Goal: Transaction & Acquisition: Subscribe to service/newsletter

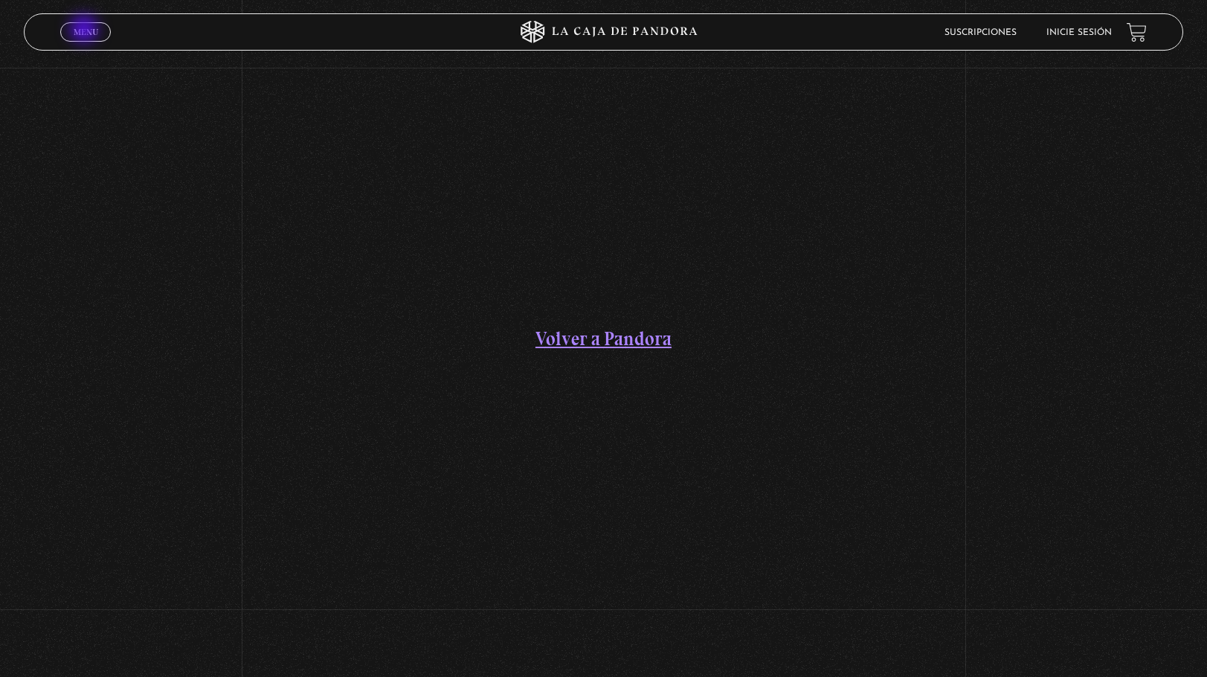
click at [86, 30] on span "Menu" at bounding box center [86, 32] width 25 height 9
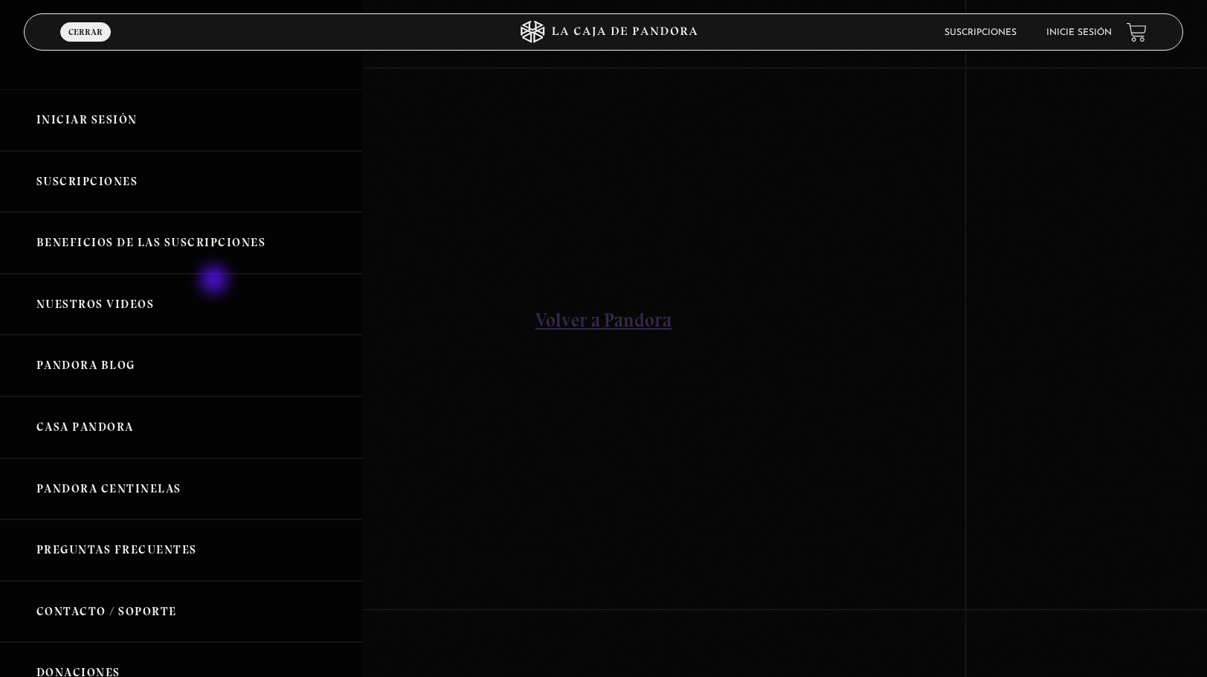
scroll to position [22, 0]
click at [162, 489] on link "Pandora Centinelas" at bounding box center [181, 489] width 362 height 62
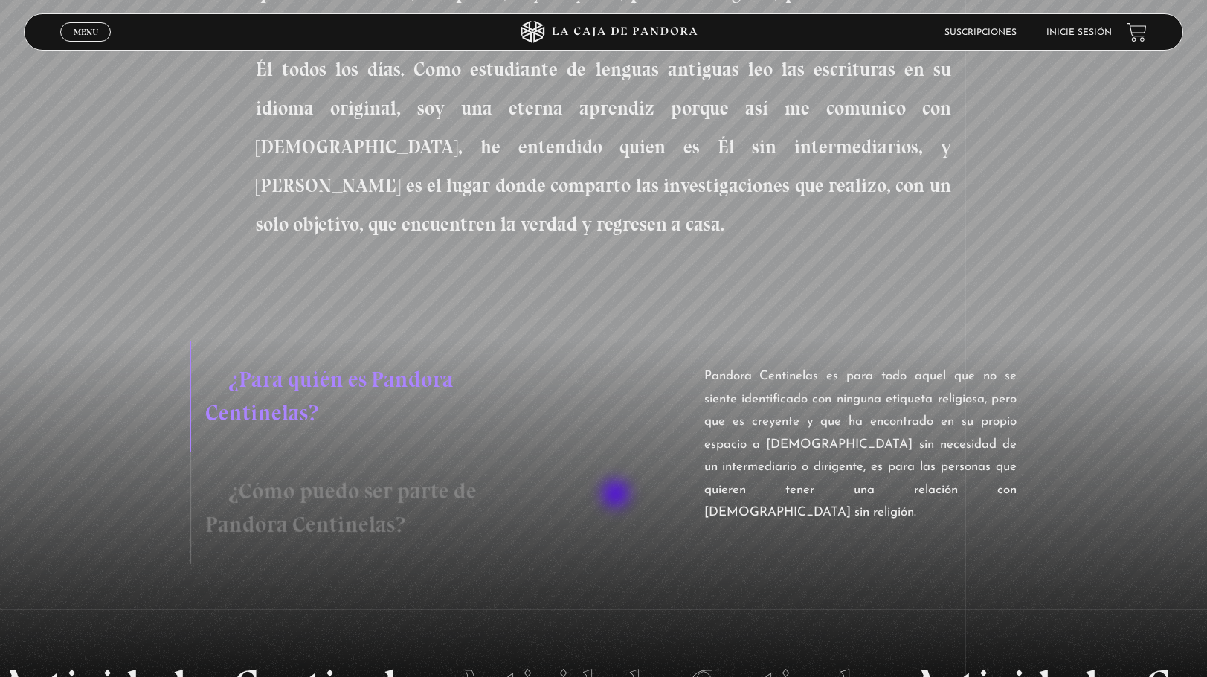
scroll to position [727, 0]
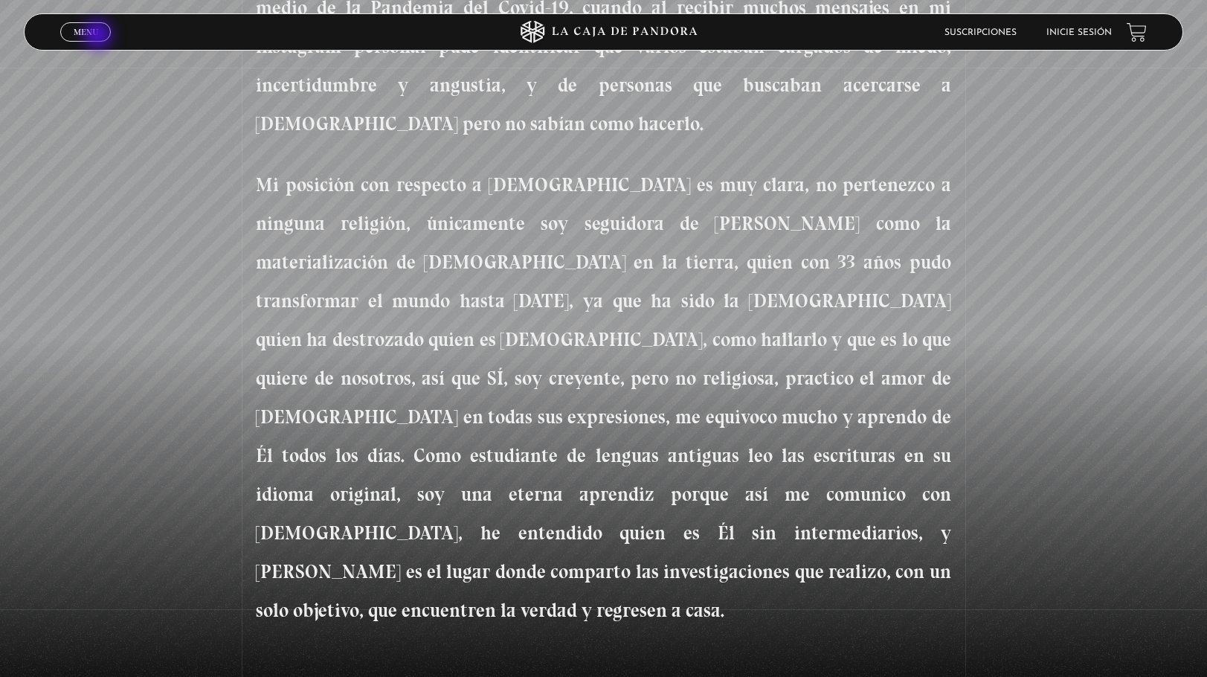
click at [99, 36] on link "Menu Cerrar" at bounding box center [85, 31] width 51 height 19
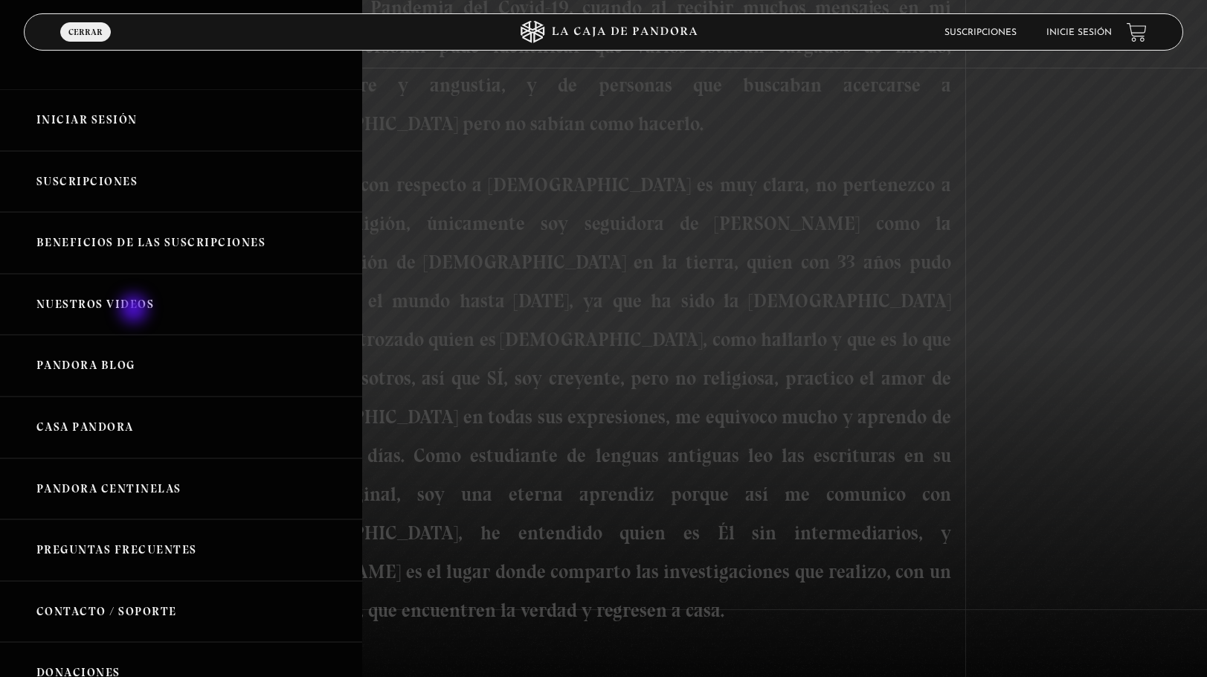
click at [135, 310] on link "Nuestros Videos" at bounding box center [181, 305] width 362 height 62
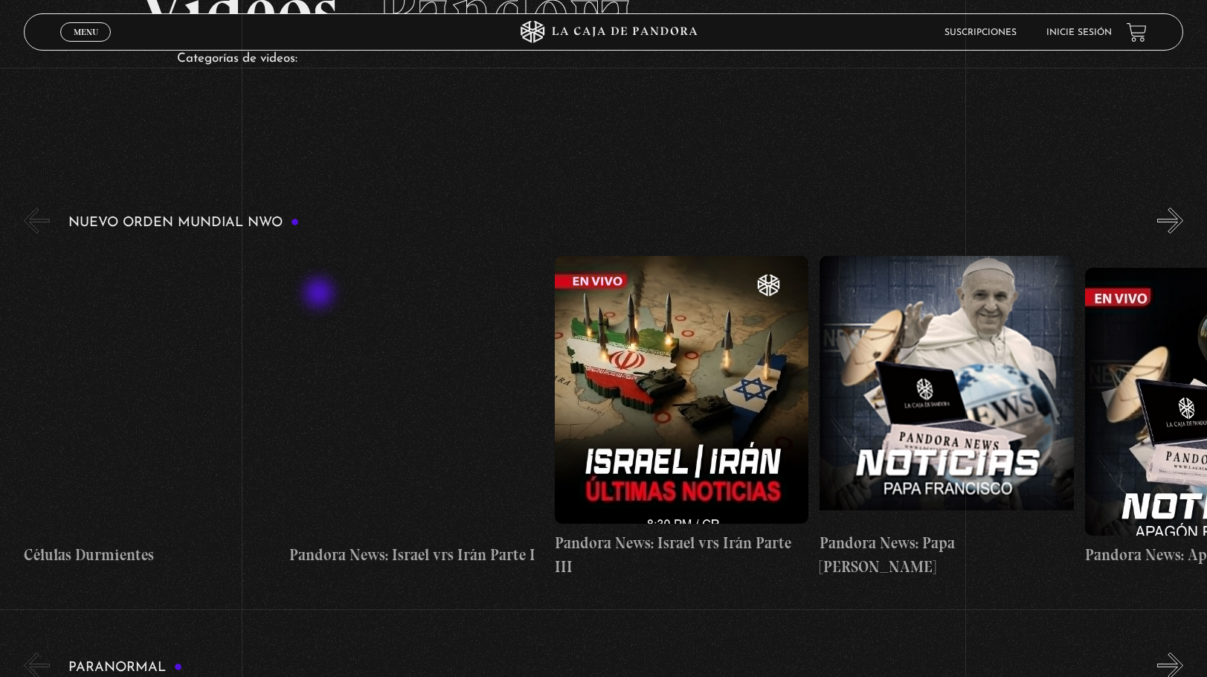
scroll to position [130, 0]
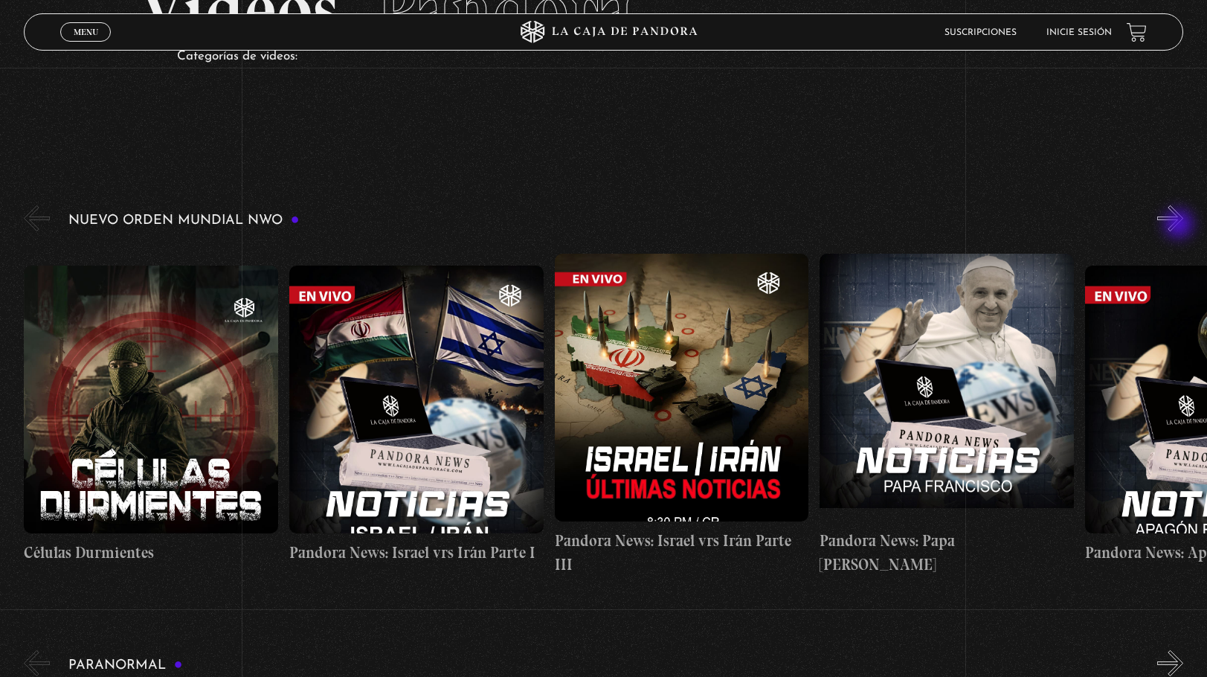
drag, startPoint x: 1181, startPoint y: 225, endPoint x: 1181, endPoint y: 215, distance: 10.4
click at [1181, 215] on button "»" at bounding box center [1170, 218] width 26 height 26
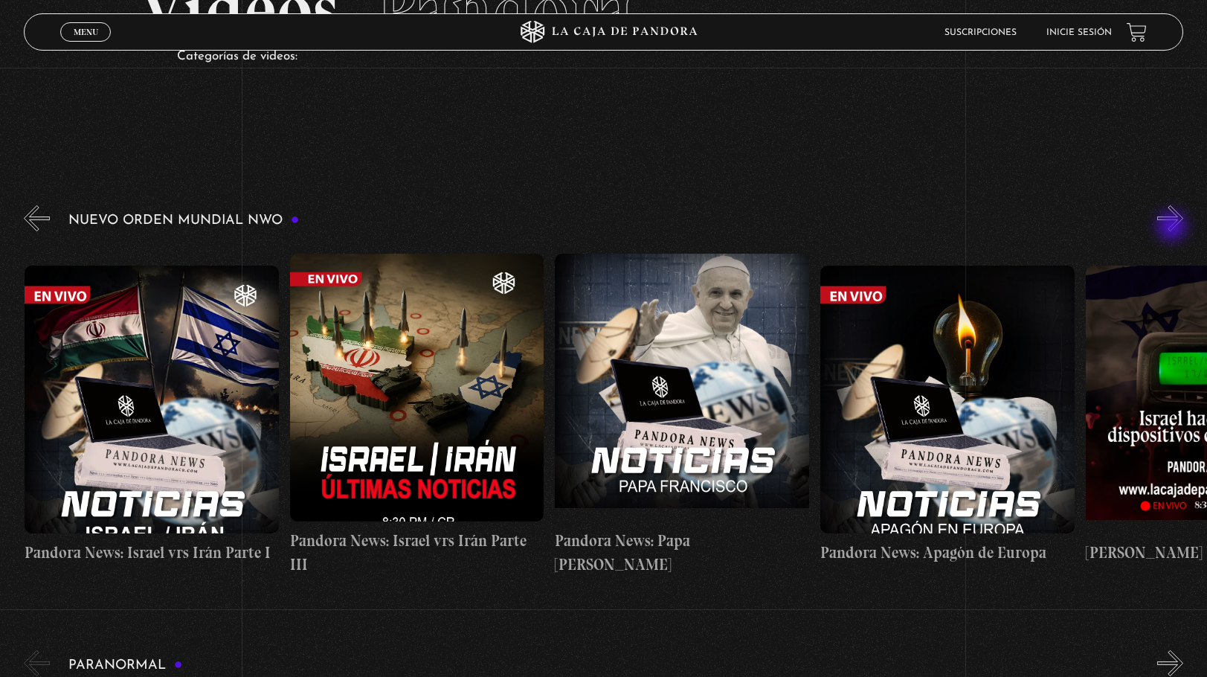
click at [1180, 223] on button "»" at bounding box center [1170, 218] width 26 height 26
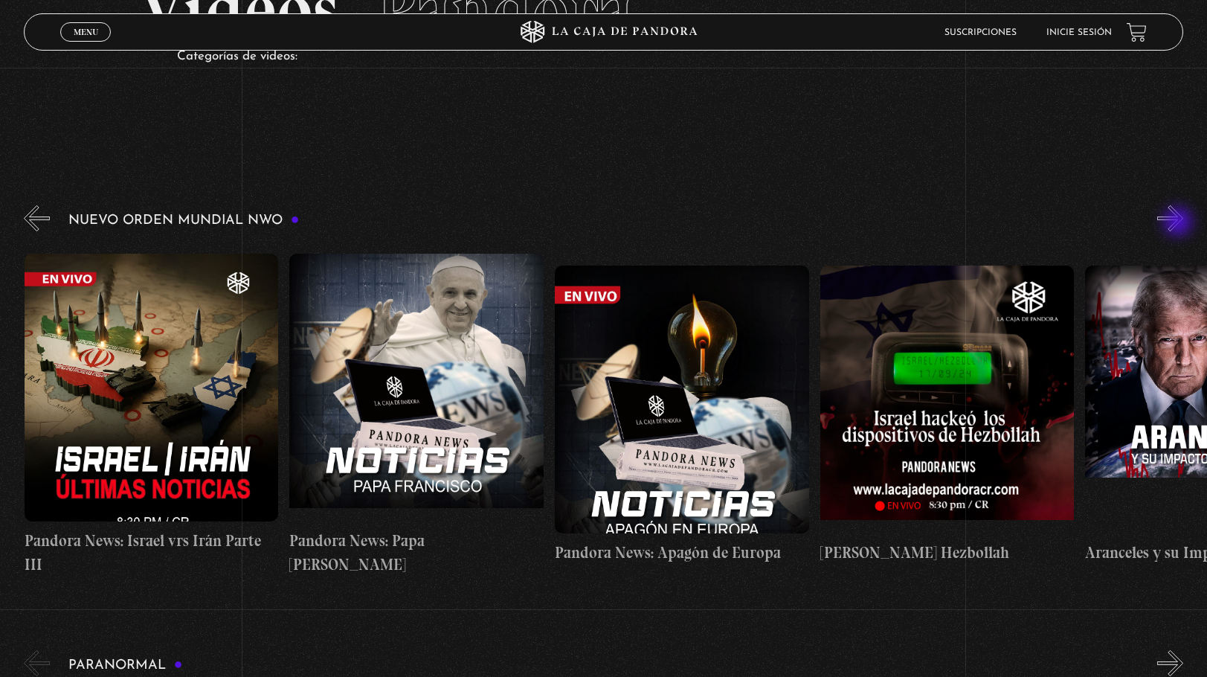
click at [1180, 223] on button "»" at bounding box center [1170, 218] width 26 height 26
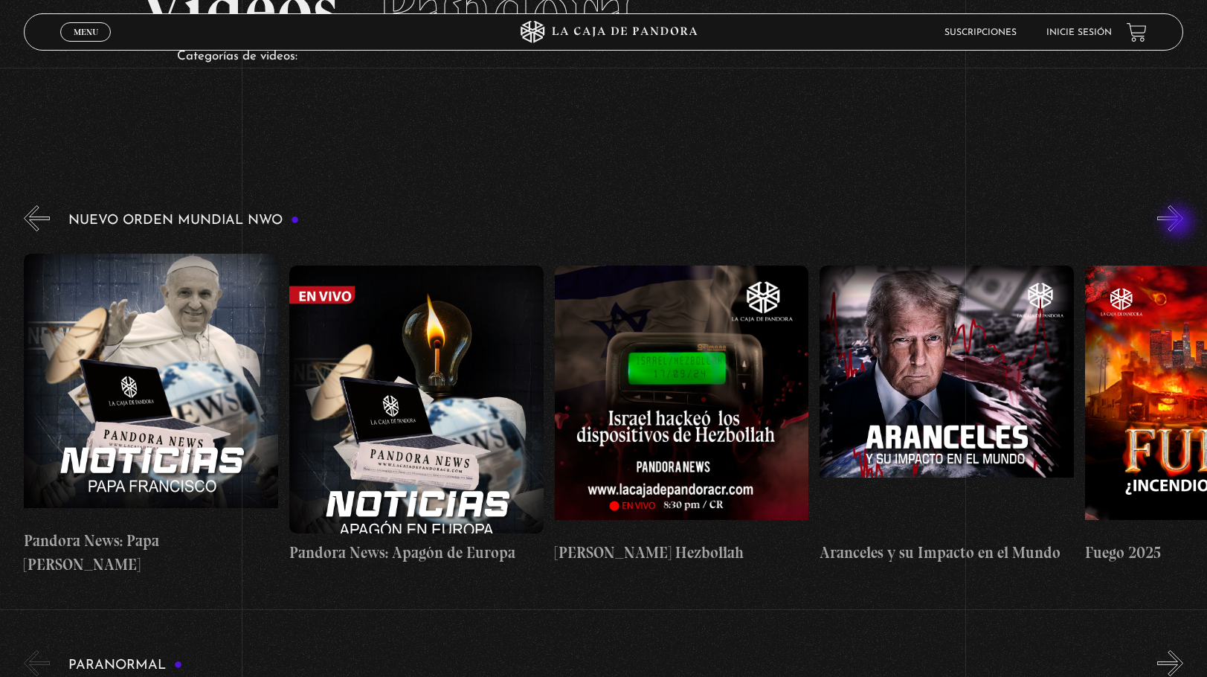
click at [1180, 223] on button "»" at bounding box center [1170, 218] width 26 height 26
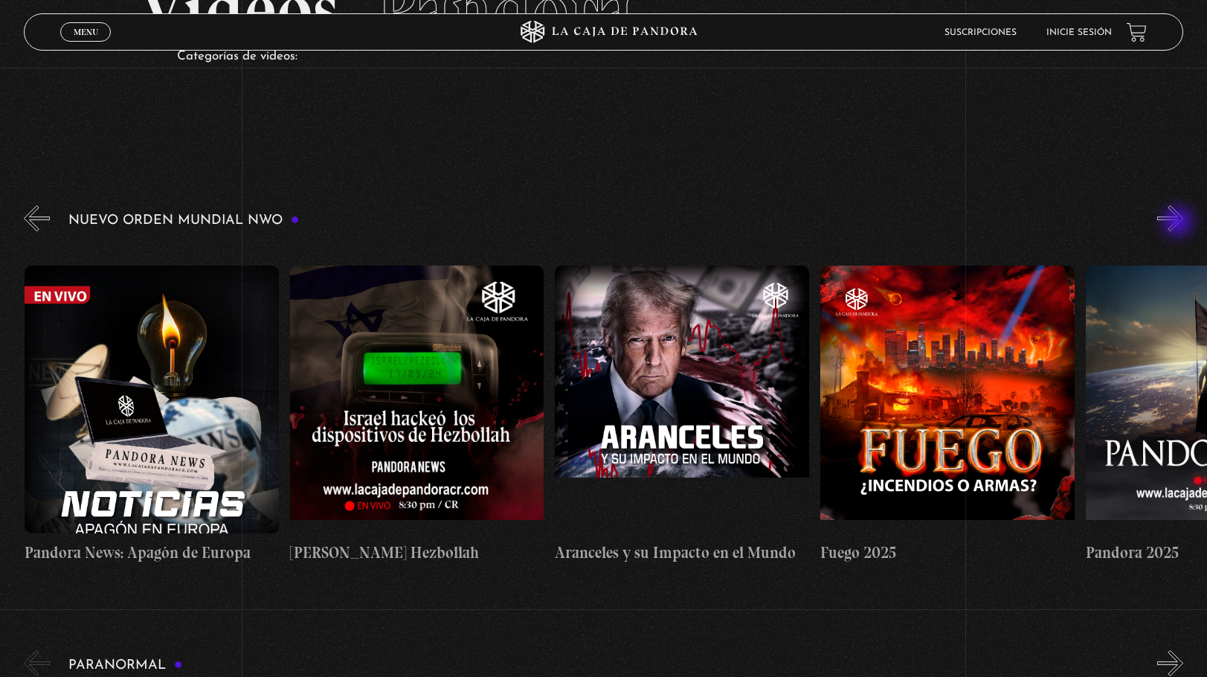
click at [1180, 223] on button "»" at bounding box center [1170, 218] width 26 height 26
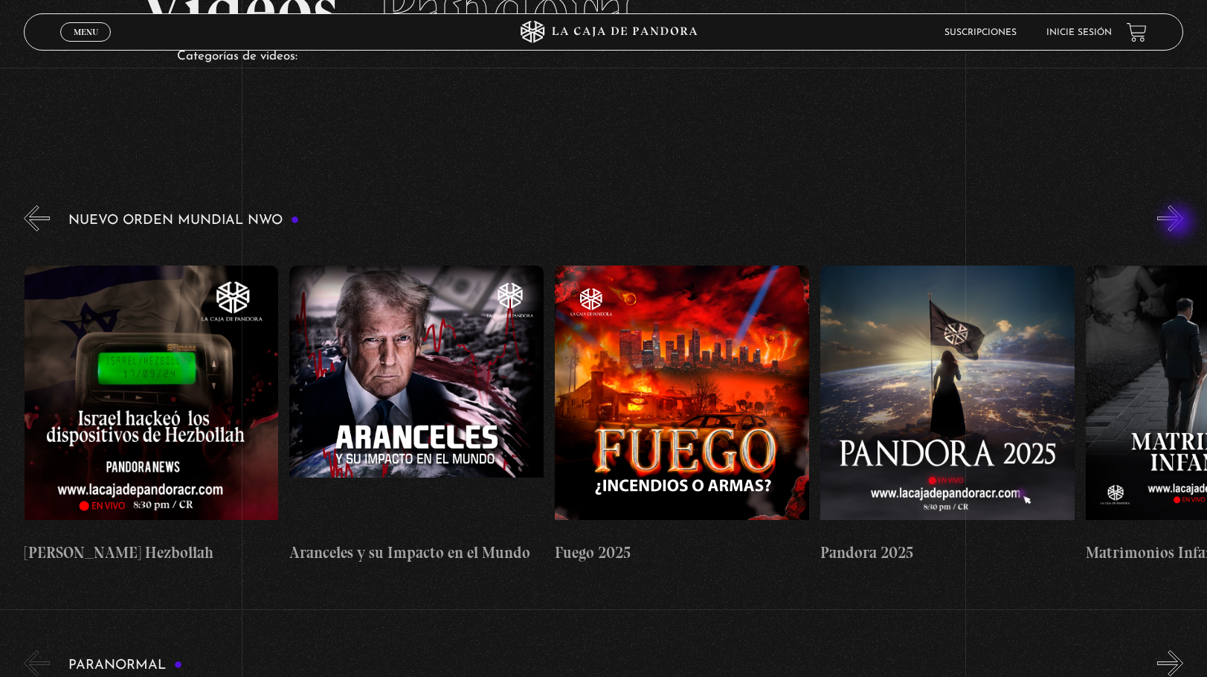
click at [1180, 223] on button "»" at bounding box center [1170, 218] width 26 height 26
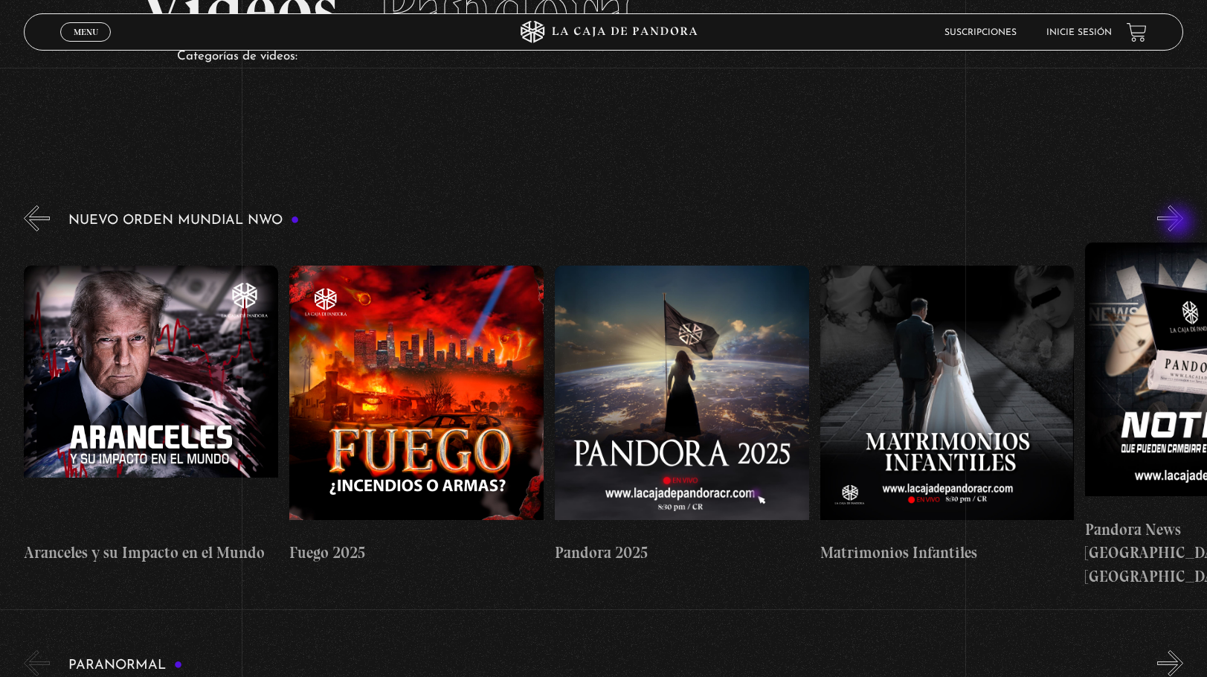
click at [1180, 223] on button "»" at bounding box center [1170, 218] width 26 height 26
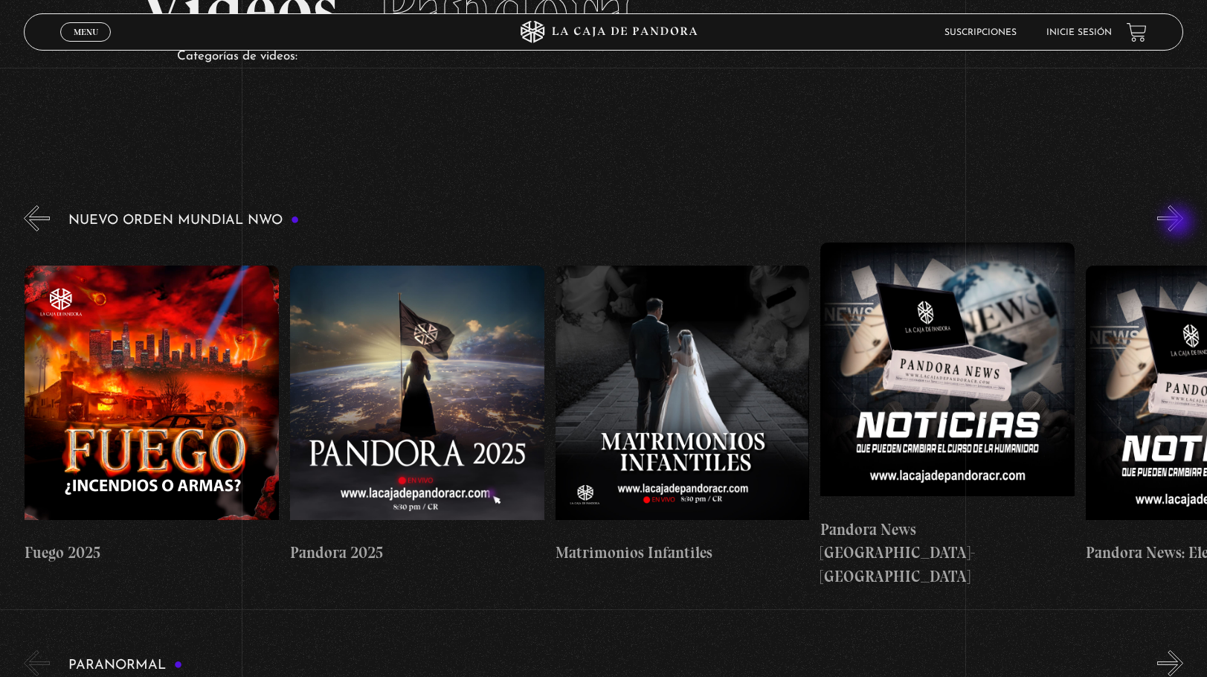
scroll to position [0, 1856]
click at [1180, 223] on button "»" at bounding box center [1170, 218] width 26 height 26
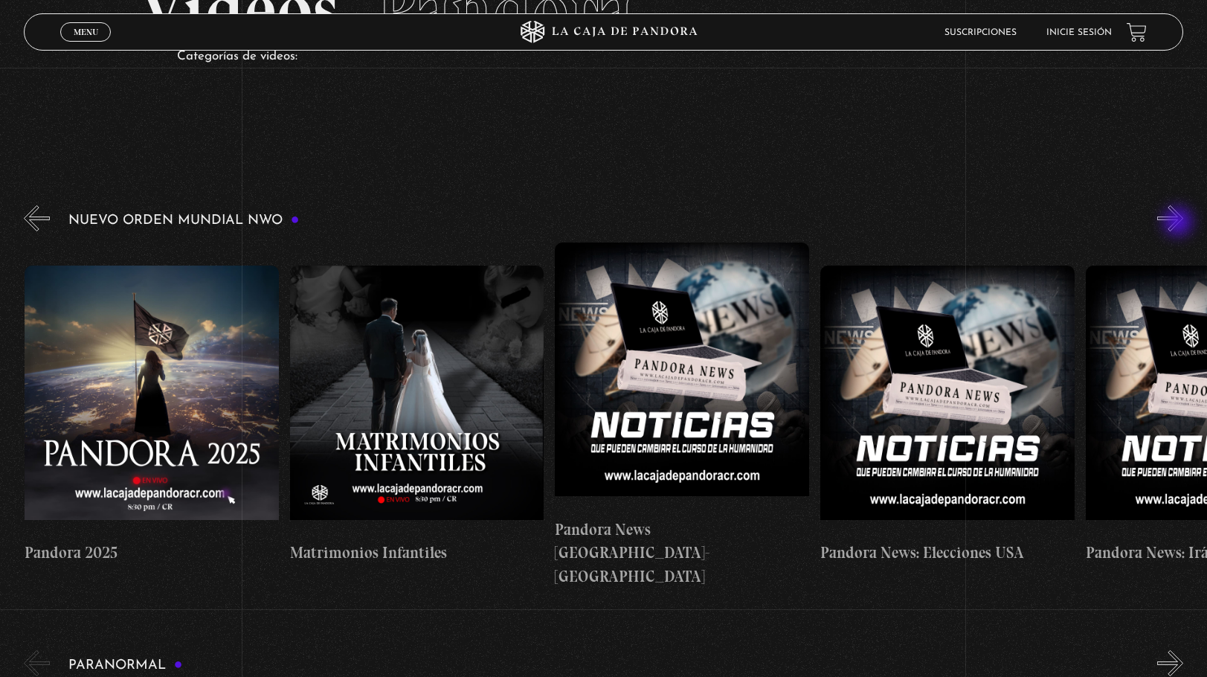
click at [1180, 223] on button "»" at bounding box center [1170, 218] width 26 height 26
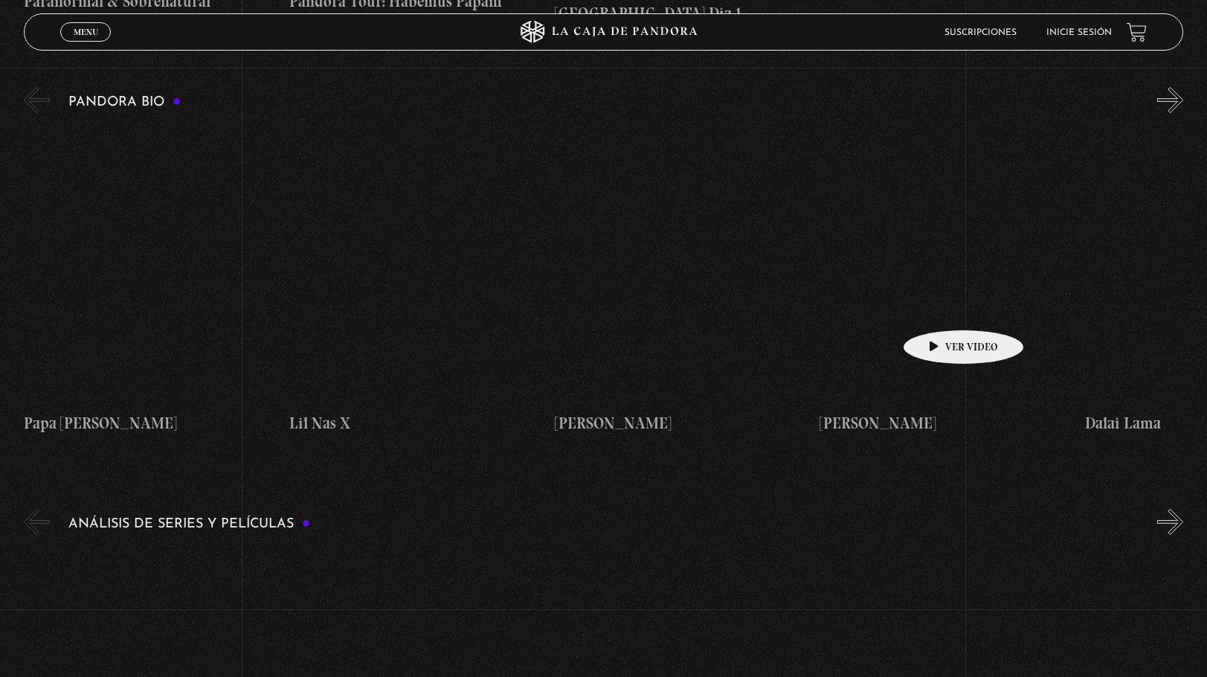
scroll to position [1297, 0]
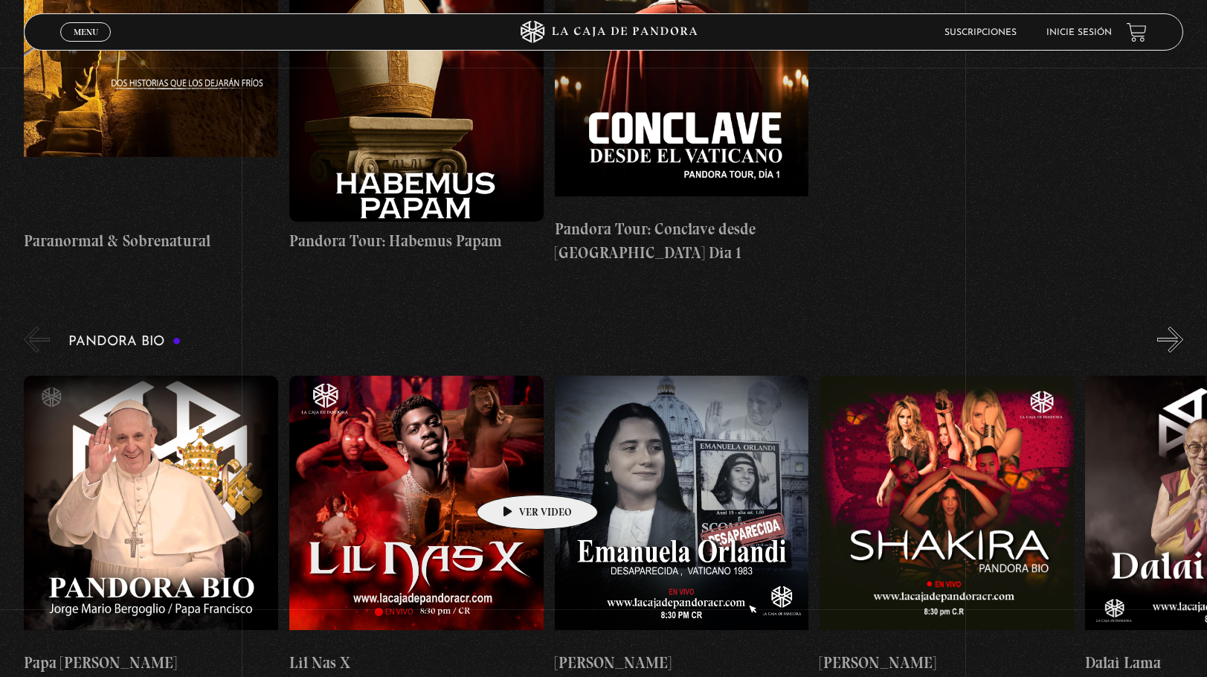
click at [514, 472] on figure at bounding box center [416, 510] width 254 height 268
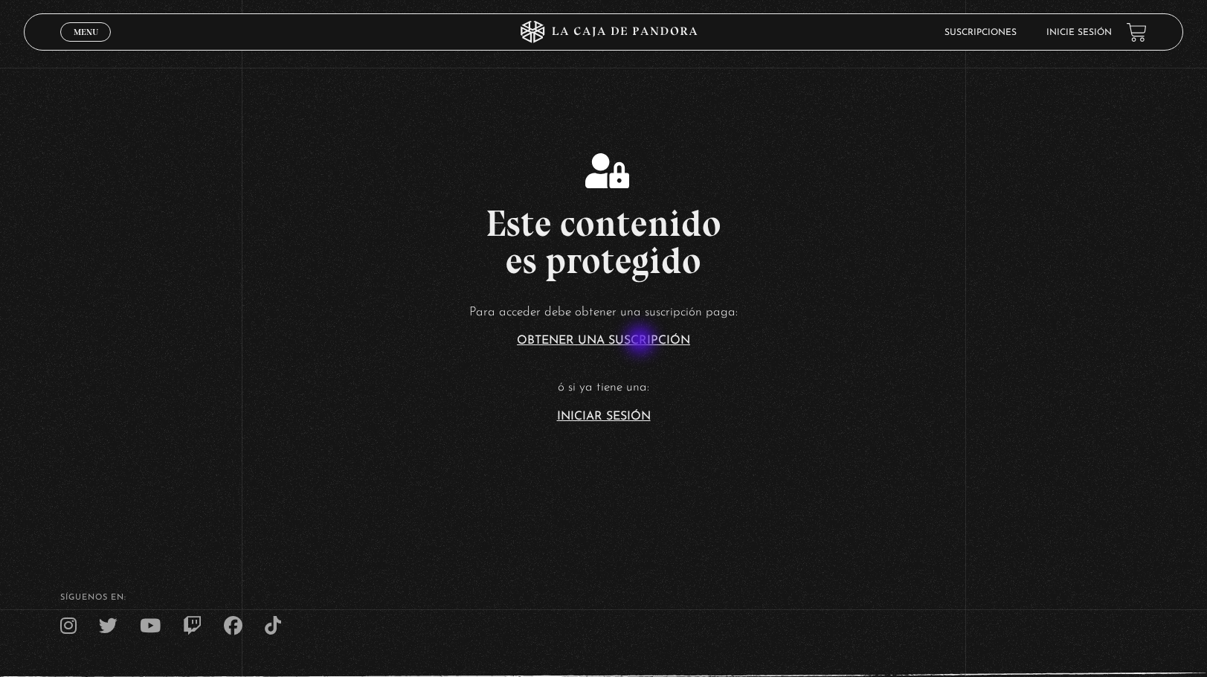
click at [642, 341] on link "Obtener una suscripción" at bounding box center [603, 341] width 173 height 12
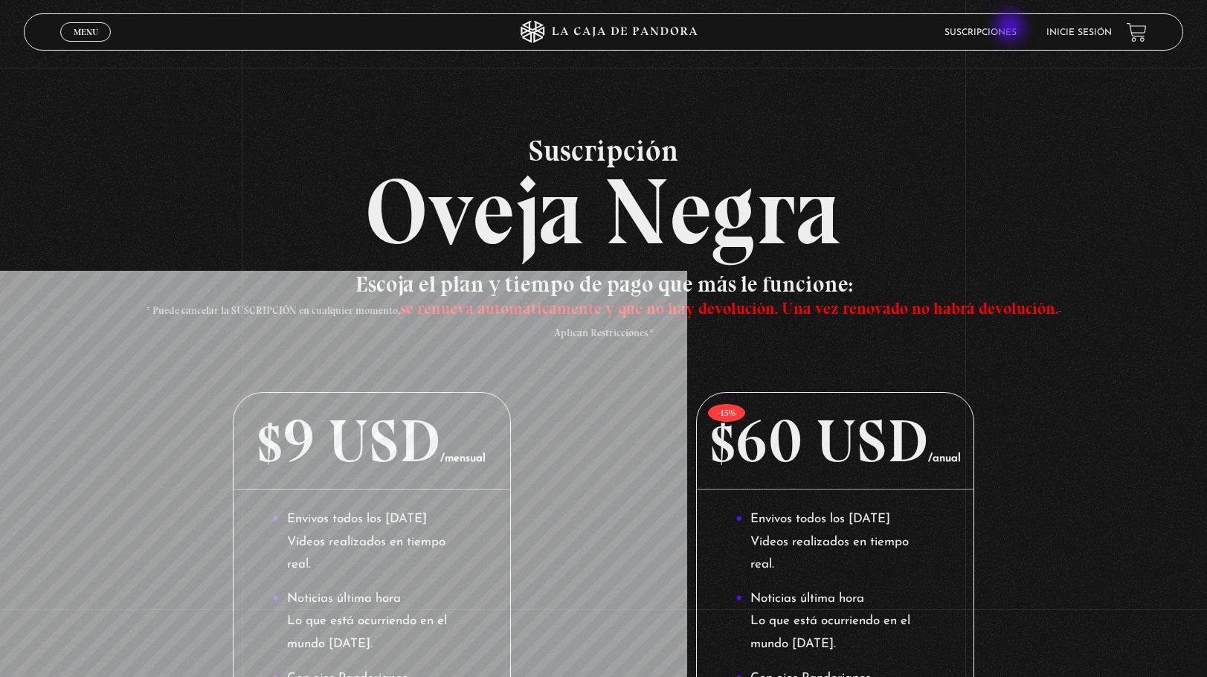
click at [1012, 28] on link "Suscripciones" at bounding box center [981, 32] width 72 height 9
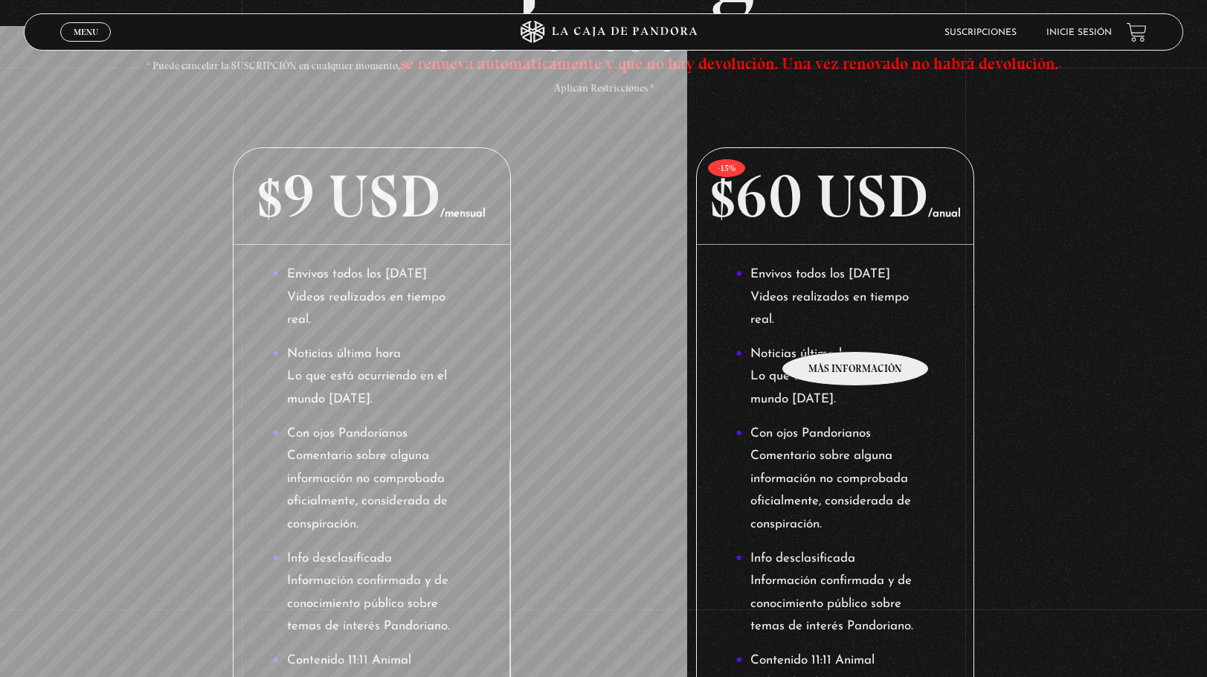
scroll to position [68, 0]
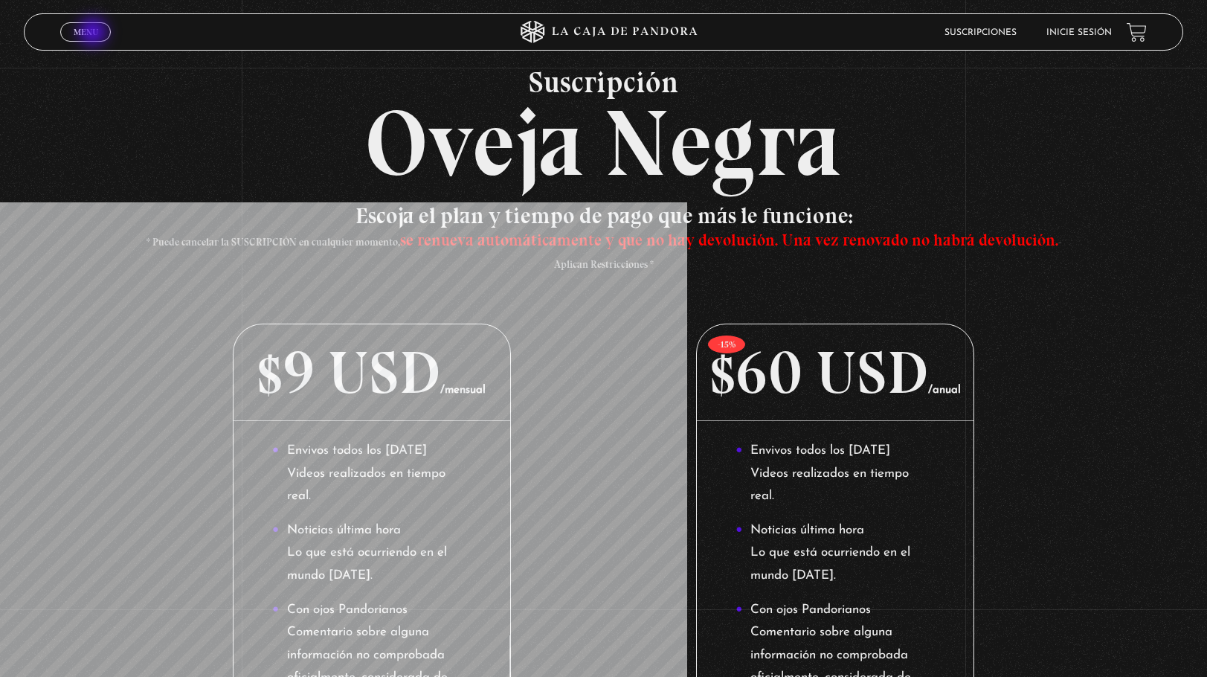
click at [94, 33] on span "Menu" at bounding box center [86, 32] width 25 height 9
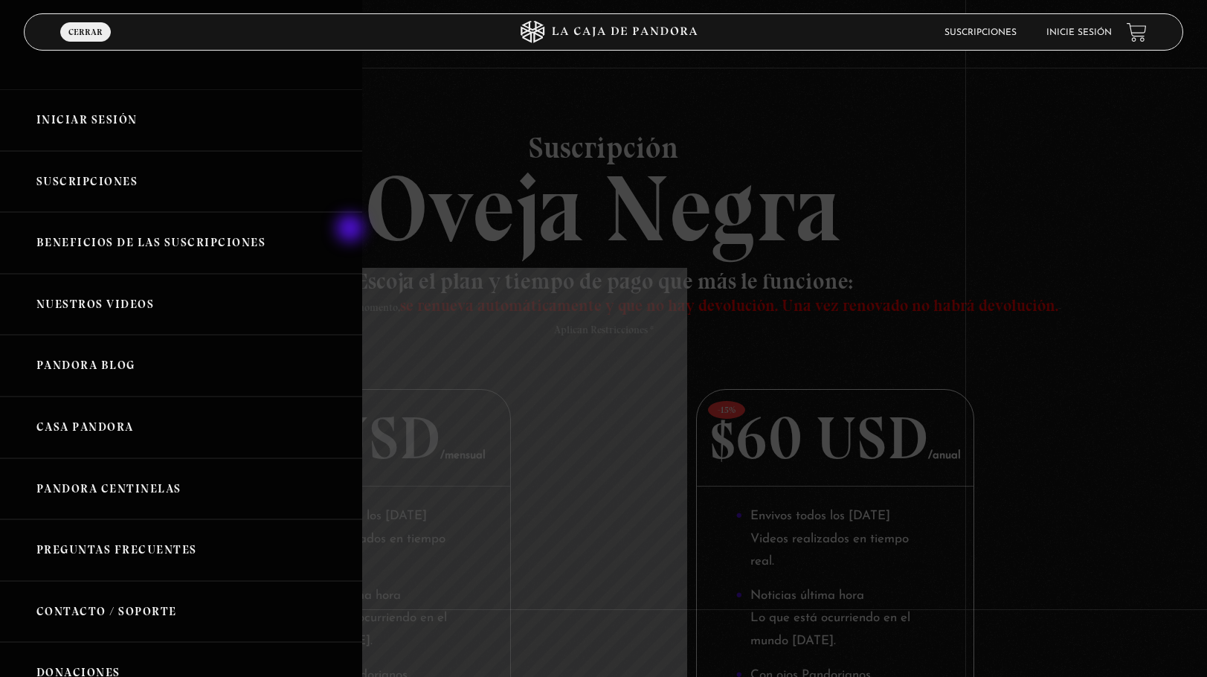
scroll to position [0, 0]
click at [535, 184] on div at bounding box center [603, 338] width 1207 height 677
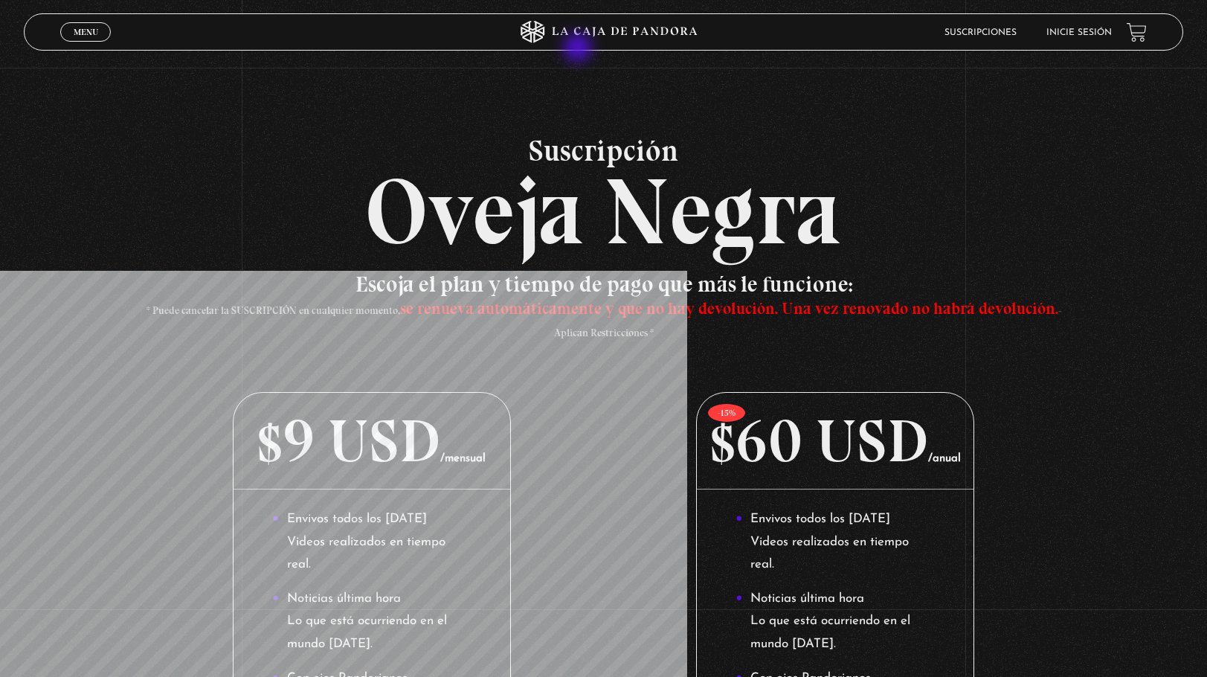
click at [582, 31] on icon at bounding box center [603, 32] width 362 height 22
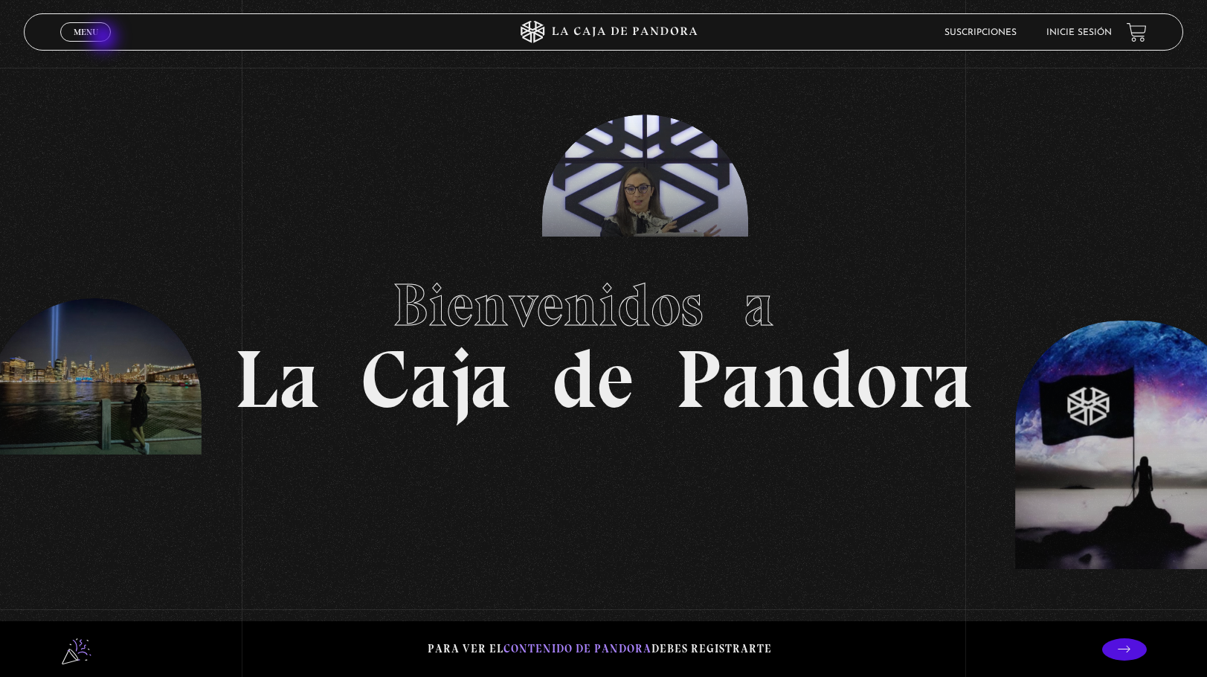
click at [103, 37] on link "Menu Cerrar" at bounding box center [85, 31] width 51 height 19
